Goal: Task Accomplishment & Management: Manage account settings

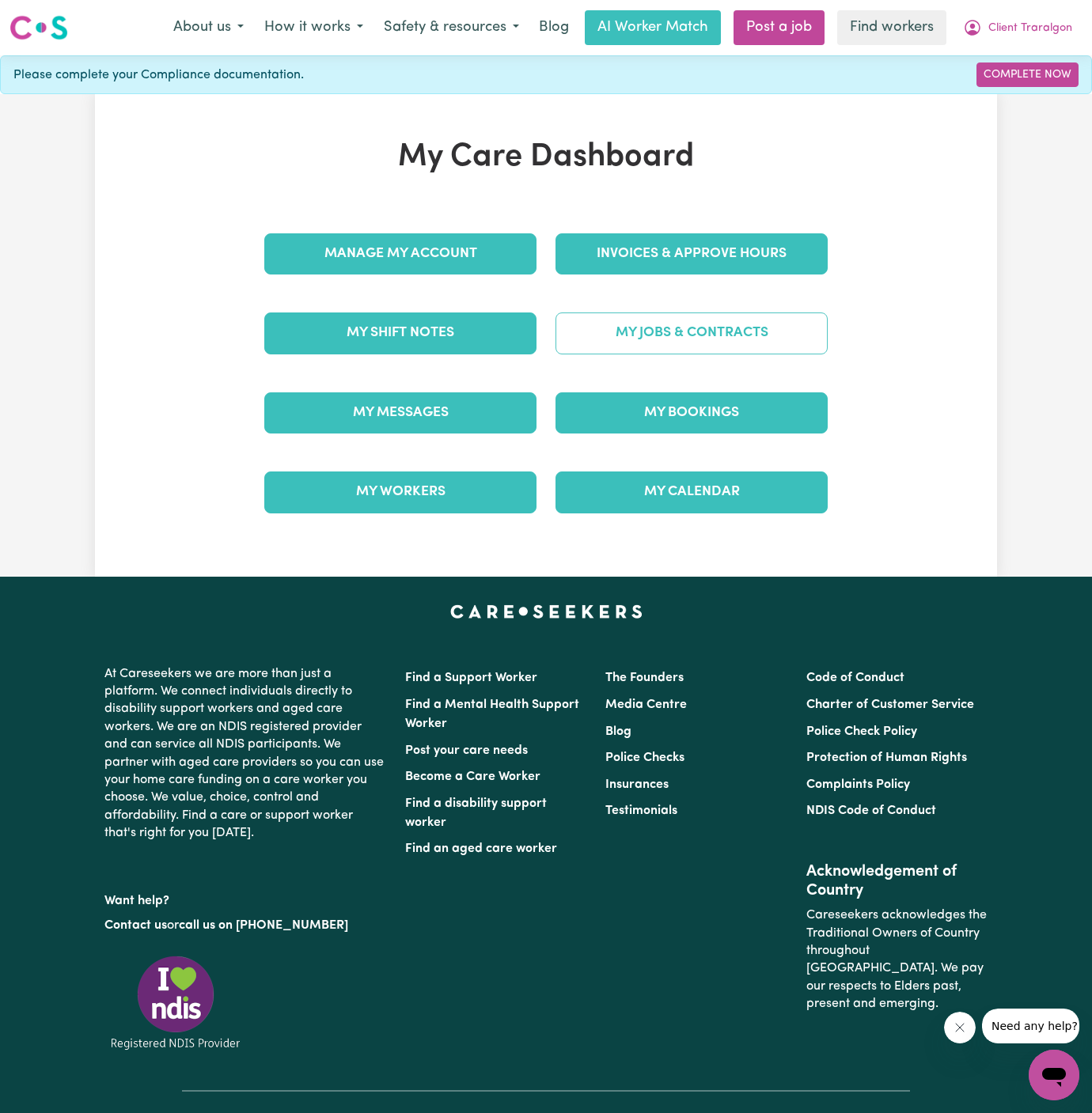
click at [727, 326] on link "My Jobs & Contracts" at bounding box center [691, 332] width 272 height 41
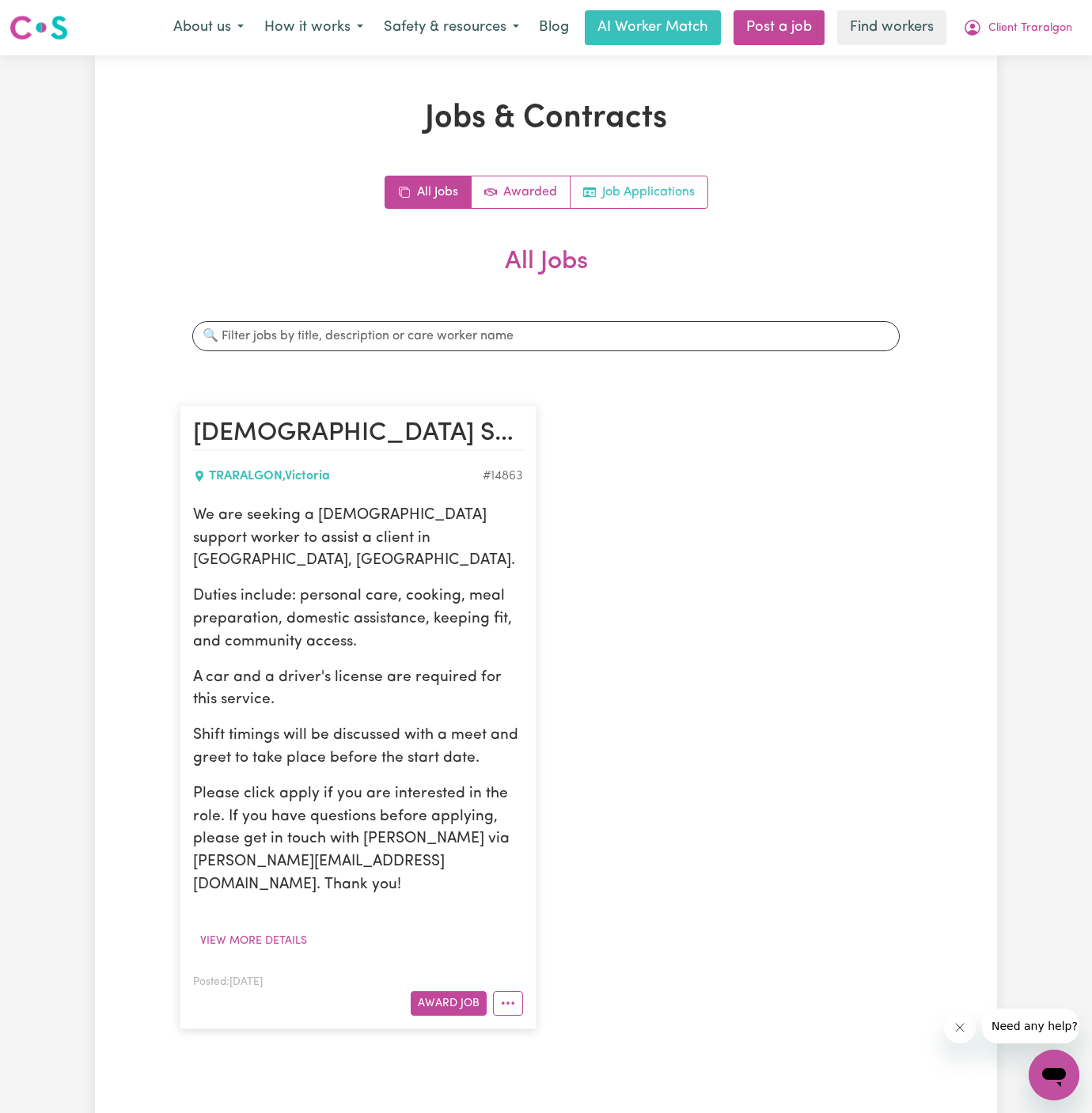
click at [662, 201] on link "Job Applications" at bounding box center [638, 192] width 136 height 31
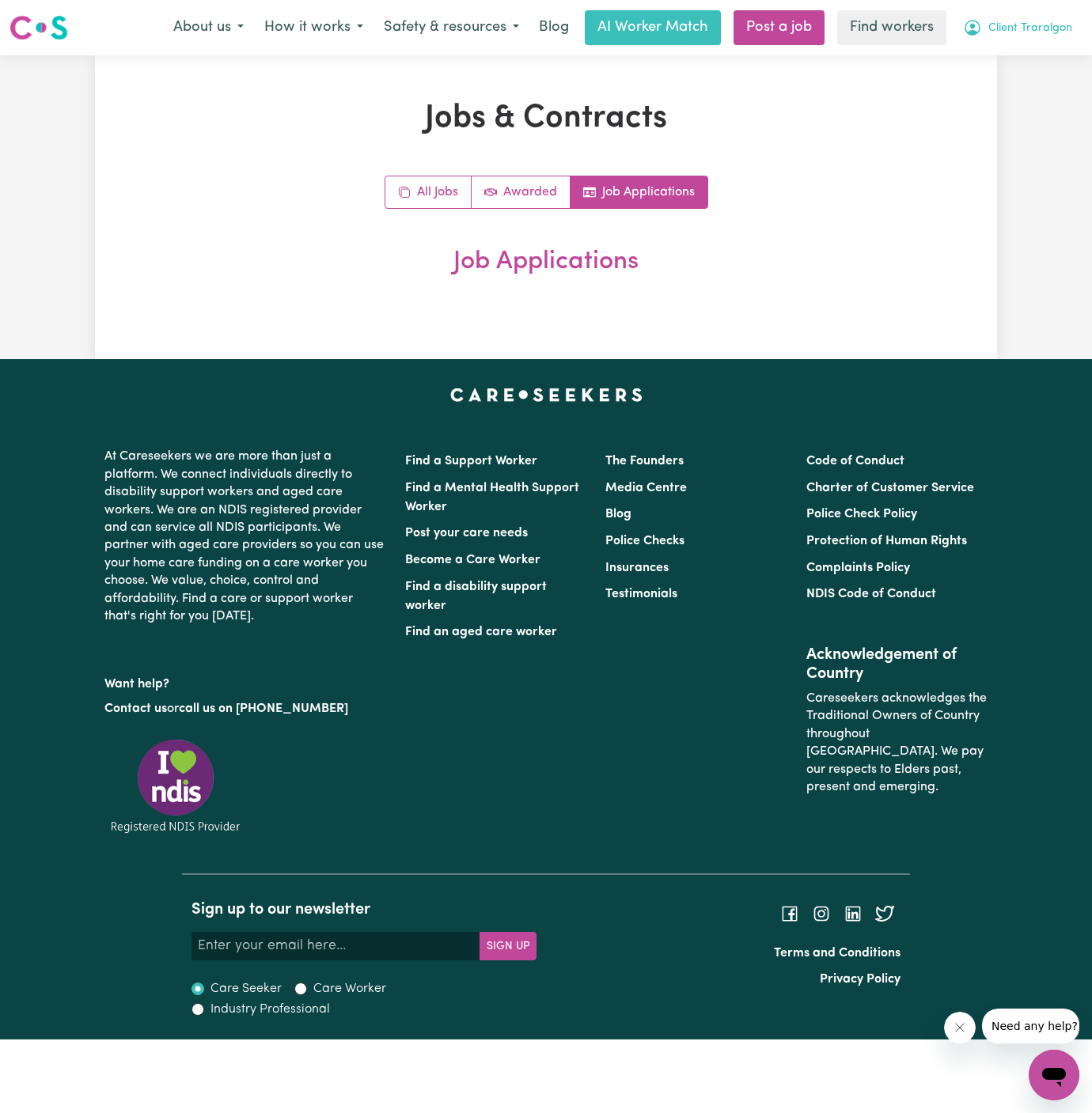
click at [1042, 17] on button "Client Traralgon" at bounding box center [1017, 27] width 130 height 33
click at [1021, 86] on link "Logout" at bounding box center [1019, 91] width 125 height 30
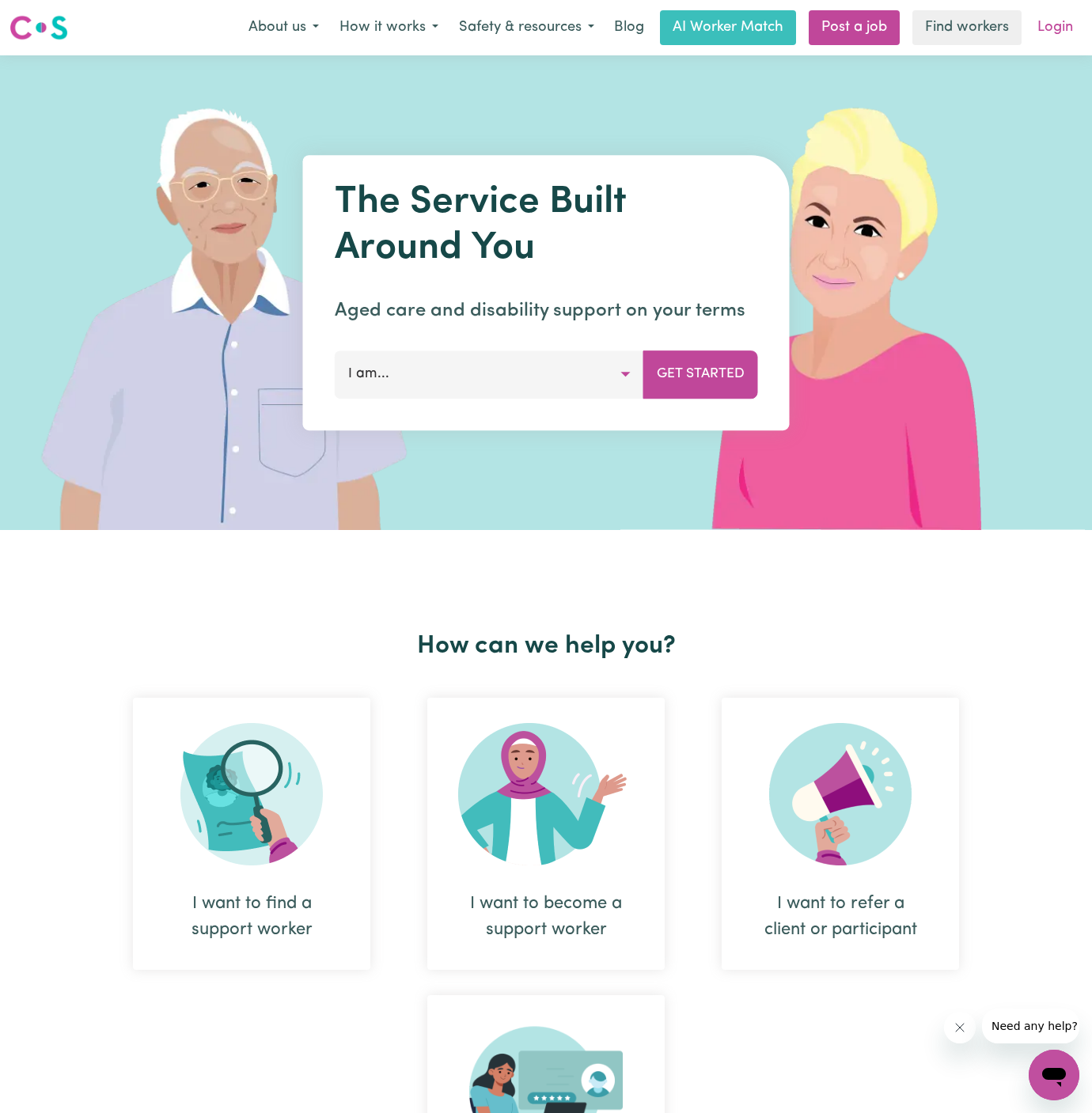
click at [1047, 28] on link "Login" at bounding box center [1055, 27] width 55 height 35
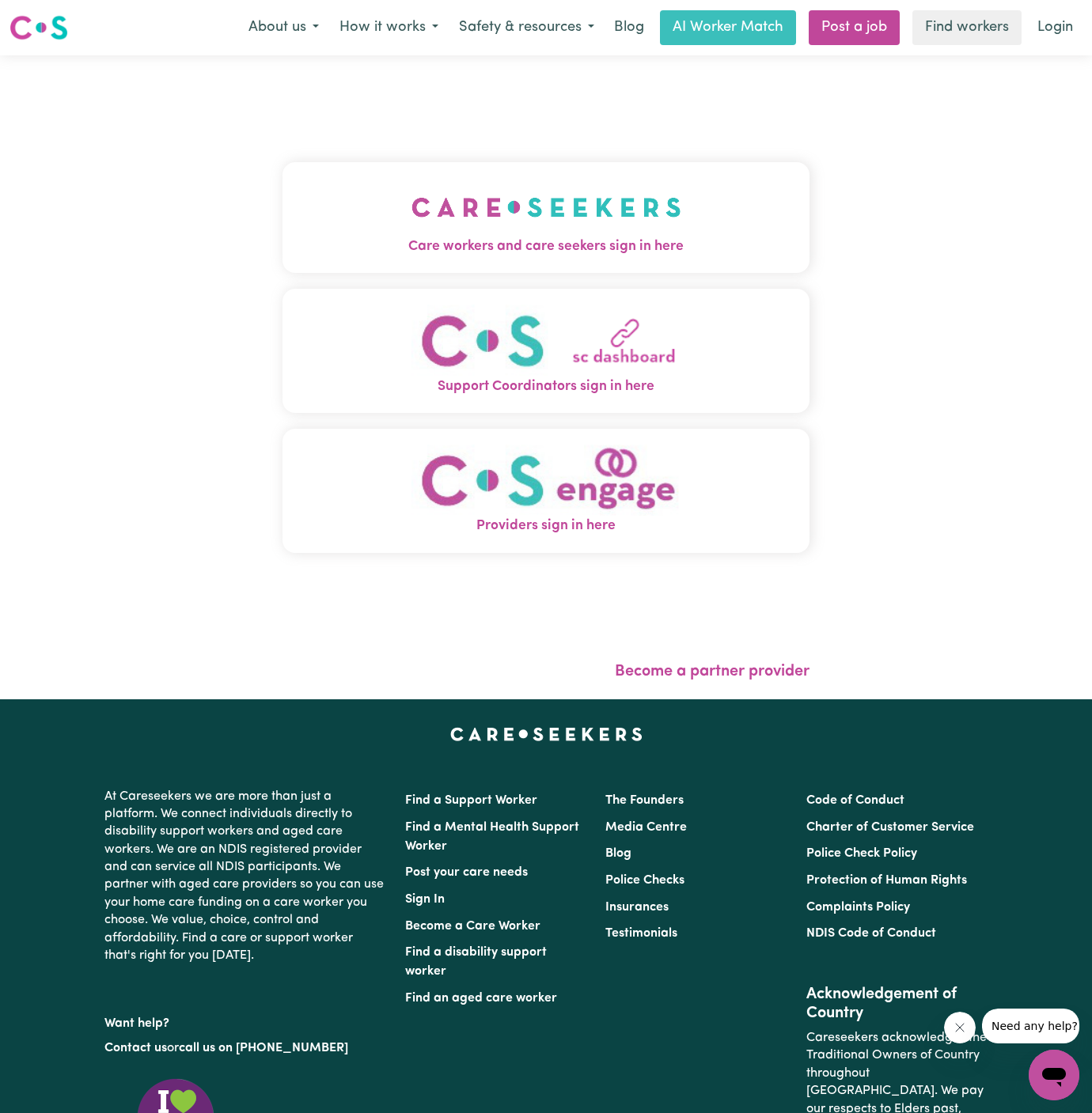
click at [663, 218] on img "Care workers and care seekers sign in here" at bounding box center [546, 207] width 270 height 59
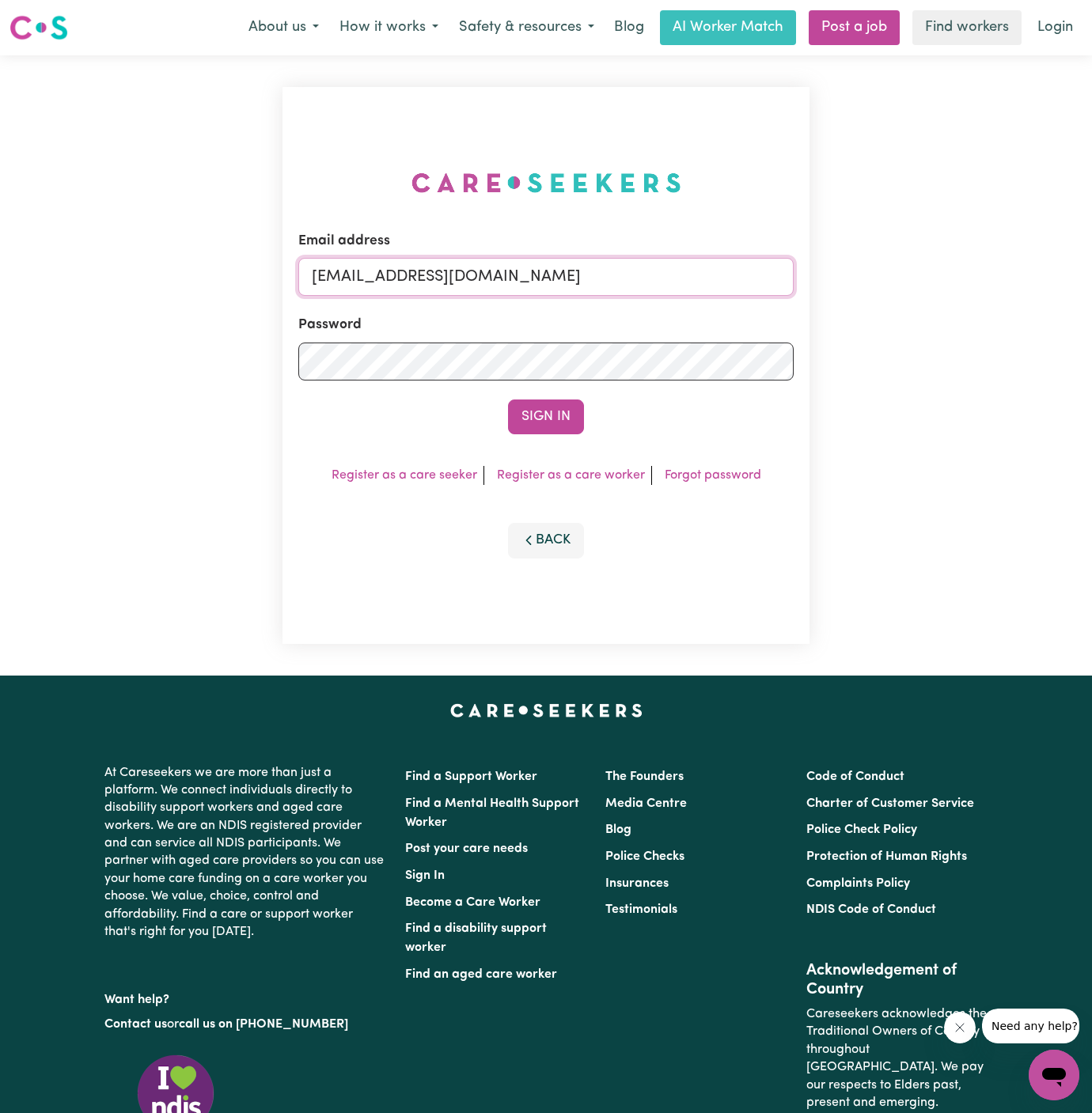
drag, startPoint x: 390, startPoint y: 279, endPoint x: 844, endPoint y: 281, distance: 454.0
click at [844, 281] on div "Email address [EMAIL_ADDRESS][DOMAIN_NAME] Password Sign In Register as a care …" at bounding box center [546, 365] width 1092 height 620
type input "[EMAIL_ADDRESS][DOMAIN_NAME]"
click at [552, 422] on button "Sign In" at bounding box center [546, 417] width 76 height 35
